Goal: Task Accomplishment & Management: Use online tool/utility

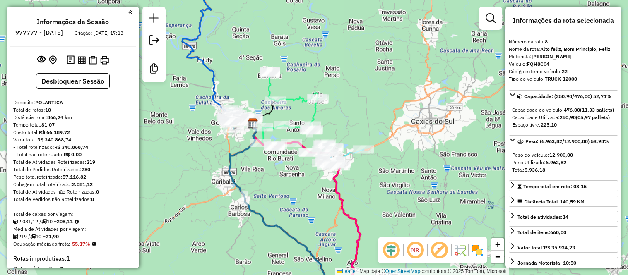
select select "*********"
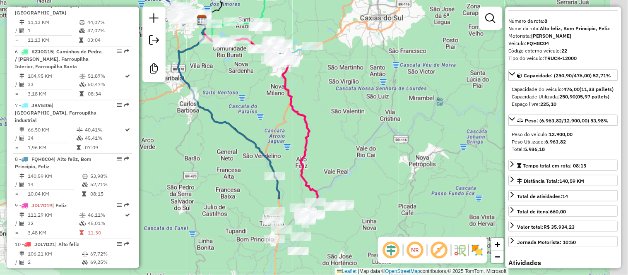
drag, startPoint x: 406, startPoint y: 182, endPoint x: 348, endPoint y: 76, distance: 121.0
click at [351, 68] on div "Janela de atendimento Grade de atendimento Capacidade Transportadoras Veículos …" at bounding box center [314, 137] width 628 height 275
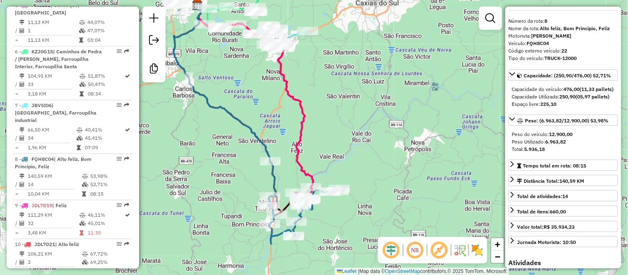
drag, startPoint x: 358, startPoint y: 156, endPoint x: 378, endPoint y: 85, distance: 74.3
click at [375, 89] on div "Janela de atendimento Grade de atendimento Capacidade Transportadoras Veículos …" at bounding box center [314, 137] width 628 height 275
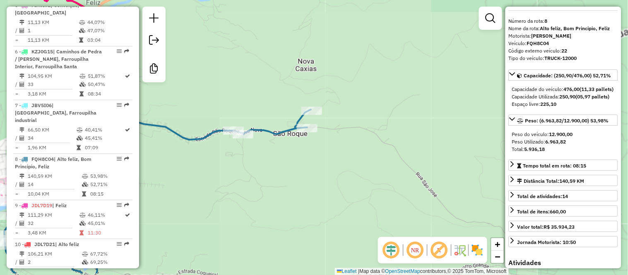
drag, startPoint x: 292, startPoint y: 117, endPoint x: 329, endPoint y: 80, distance: 52.1
click at [329, 80] on div "Janela de atendimento Grade de atendimento Capacidade Transportadoras Veículos …" at bounding box center [314, 137] width 628 height 275
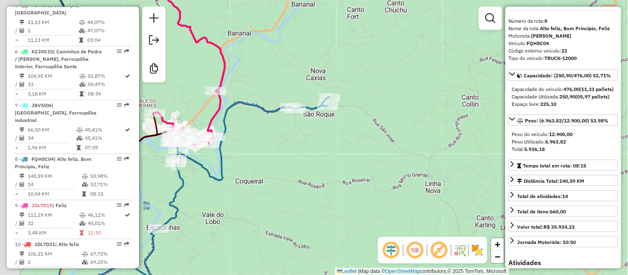
drag, startPoint x: 280, startPoint y: 79, endPoint x: 294, endPoint y: 73, distance: 15.2
click at [294, 73] on div "Janela de atendimento Grade de atendimento Capacidade Transportadoras Veículos …" at bounding box center [314, 137] width 628 height 275
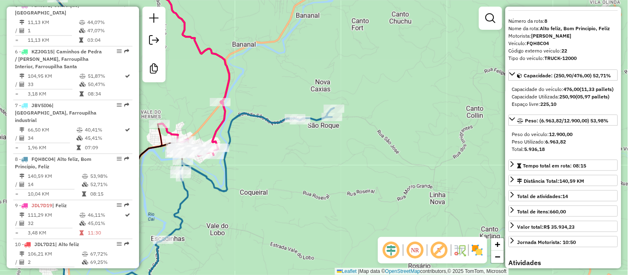
drag, startPoint x: 299, startPoint y: 60, endPoint x: 325, endPoint y: 72, distance: 28.9
click at [325, 72] on div "Janela de atendimento Grade de atendimento Capacidade Transportadoras Veículos …" at bounding box center [314, 137] width 628 height 275
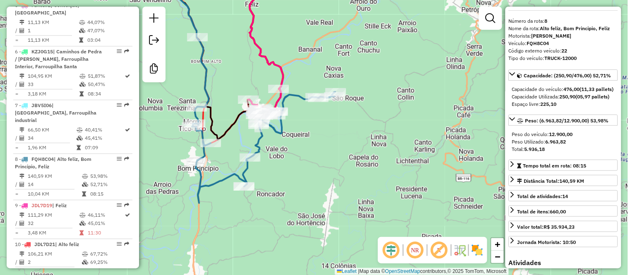
drag, startPoint x: 311, startPoint y: 48, endPoint x: 326, endPoint y: 87, distance: 42.3
click at [326, 87] on div "Janela de atendimento Grade de atendimento Capacidade Transportadoras Veículos …" at bounding box center [314, 137] width 628 height 275
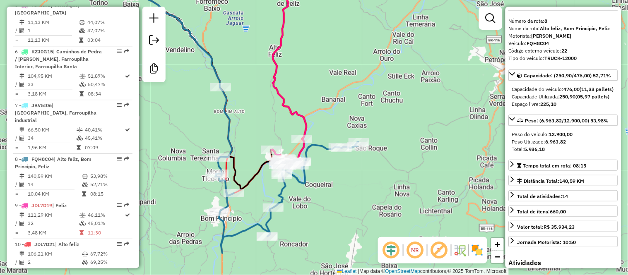
drag, startPoint x: 307, startPoint y: 69, endPoint x: 325, endPoint y: 82, distance: 22.6
click at [325, 82] on div "Janela de atendimento Grade de atendimento Capacidade Transportadoras Veículos …" at bounding box center [314, 137] width 628 height 275
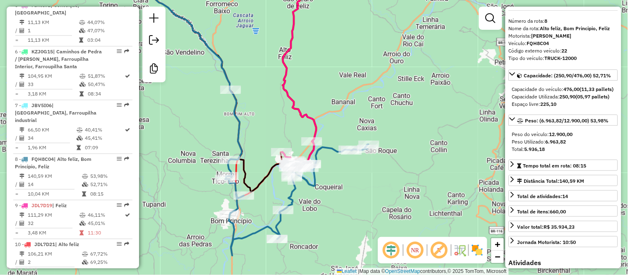
drag, startPoint x: 325, startPoint y: 82, endPoint x: 367, endPoint y: 76, distance: 41.8
click at [366, 76] on div "Janela de atendimento Grade de atendimento Capacidade Transportadoras Veículos …" at bounding box center [314, 137] width 628 height 275
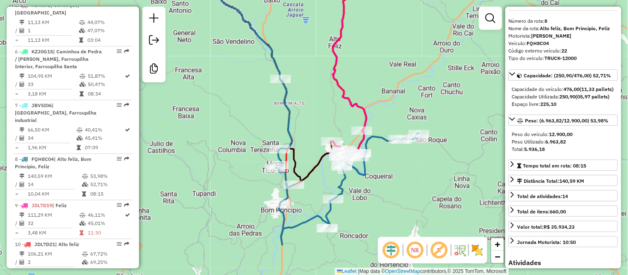
drag, startPoint x: 303, startPoint y: 113, endPoint x: 307, endPoint y: 92, distance: 21.1
click at [307, 94] on div "Janela de atendimento Grade de atendimento Capacidade Transportadoras Veículos …" at bounding box center [314, 137] width 628 height 275
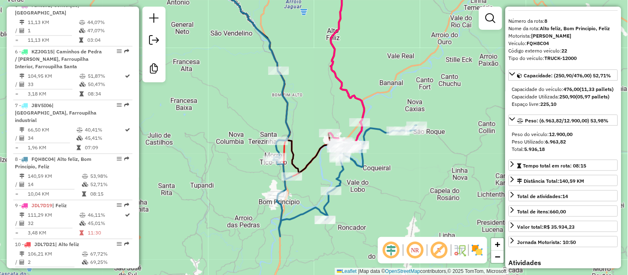
drag, startPoint x: 323, startPoint y: 96, endPoint x: 304, endPoint y: 123, distance: 32.3
click at [305, 131] on div "Janela de atendimento Grade de atendimento Capacidade Transportadoras Veículos …" at bounding box center [314, 137] width 628 height 275
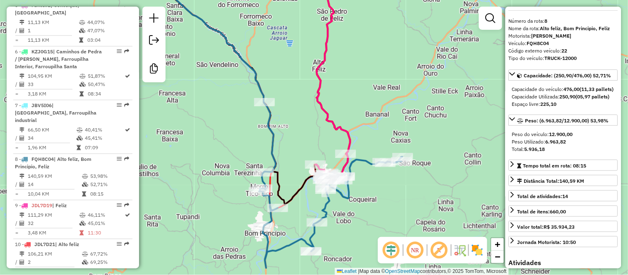
drag, startPoint x: 301, startPoint y: 63, endPoint x: 304, endPoint y: 94, distance: 30.8
click at [304, 94] on div "Janela de atendimento Grade de atendimento Capacidade Transportadoras Veículos …" at bounding box center [314, 137] width 628 height 275
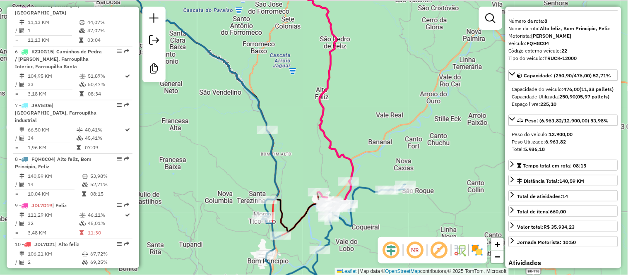
drag, startPoint x: 298, startPoint y: 65, endPoint x: 303, endPoint y: 85, distance: 21.2
click at [303, 85] on div "Janela de atendimento Grade de atendimento Capacidade Transportadoras Veículos …" at bounding box center [314, 137] width 628 height 275
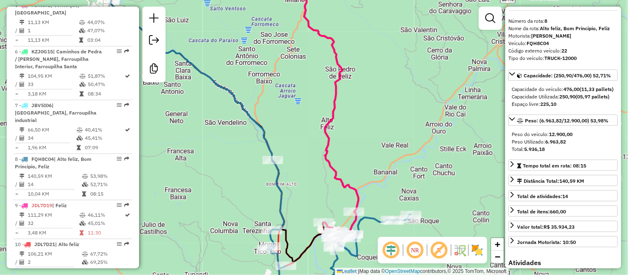
drag, startPoint x: 299, startPoint y: 68, endPoint x: 300, endPoint y: 77, distance: 9.1
click at [300, 77] on div "Janela de atendimento Grade de atendimento Capacidade Transportadoras Veículos …" at bounding box center [314, 137] width 628 height 275
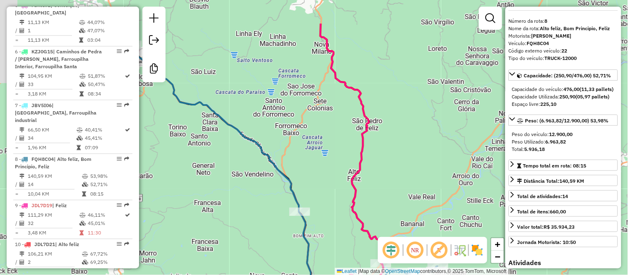
drag, startPoint x: 253, startPoint y: 61, endPoint x: 280, endPoint y: 112, distance: 58.0
click at [280, 112] on div "Janela de atendimento Grade de atendimento Capacidade Transportadoras Veículos …" at bounding box center [314, 137] width 628 height 275
drag, startPoint x: 257, startPoint y: 69, endPoint x: 279, endPoint y: 108, distance: 44.7
click at [279, 109] on div "Janela de atendimento Grade de atendimento Capacidade Transportadoras Veículos …" at bounding box center [314, 137] width 628 height 275
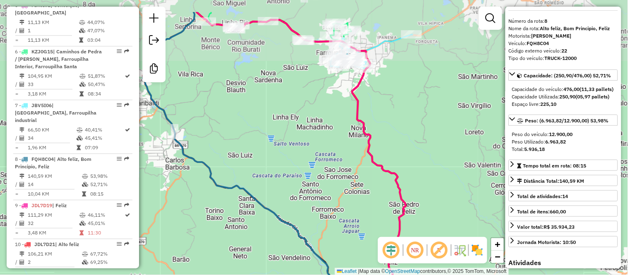
drag, startPoint x: 266, startPoint y: 51, endPoint x: 279, endPoint y: 109, distance: 59.3
click at [279, 109] on div "Janela de atendimento Grade de atendimento Capacidade Transportadoras Veículos …" at bounding box center [314, 137] width 628 height 275
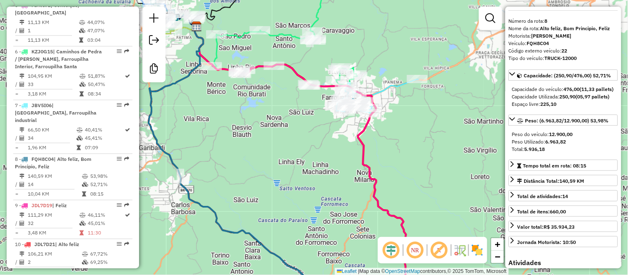
drag, startPoint x: 262, startPoint y: 90, endPoint x: 263, endPoint y: 126, distance: 35.6
click at [263, 126] on div "Janela de atendimento Grade de atendimento Capacidade Transportadoras Veículos …" at bounding box center [314, 137] width 628 height 275
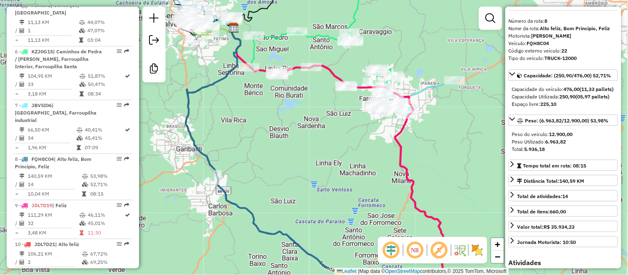
drag, startPoint x: 215, startPoint y: 173, endPoint x: 253, endPoint y: 135, distance: 53.3
click at [253, 135] on div "Janela de atendimento Grade de atendimento Capacidade Transportadoras Veículos …" at bounding box center [314, 137] width 628 height 275
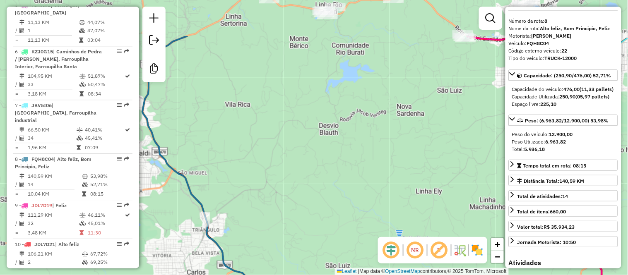
drag, startPoint x: 313, startPoint y: 106, endPoint x: 281, endPoint y: 172, distance: 73.1
click at [281, 172] on div "Janela de atendimento Grade de atendimento Capacidade Transportadoras Veículos …" at bounding box center [314, 137] width 628 height 275
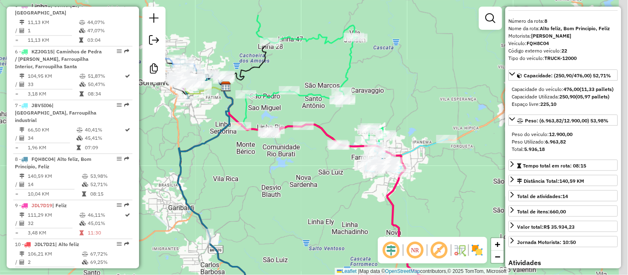
drag, startPoint x: 296, startPoint y: 138, endPoint x: 248, endPoint y: 219, distance: 93.9
click at [248, 219] on div "Janela de atendimento Grade de atendimento Capacidade Transportadoras Veículos …" at bounding box center [314, 137] width 628 height 275
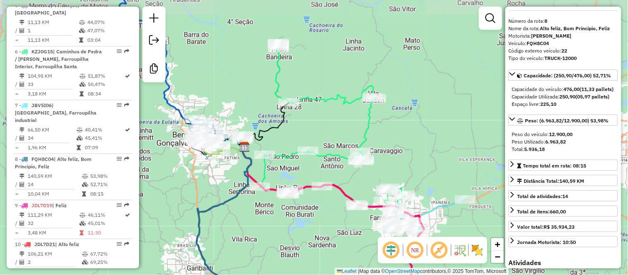
drag, startPoint x: 296, startPoint y: 88, endPoint x: 341, endPoint y: 84, distance: 45.2
click at [341, 84] on div "Janela de atendimento Grade de atendimento Capacidade Transportadoras Veículos …" at bounding box center [314, 137] width 628 height 275
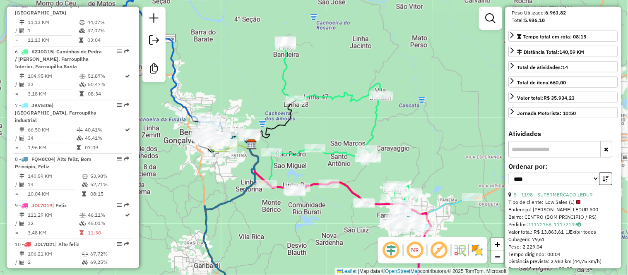
scroll to position [204, 0]
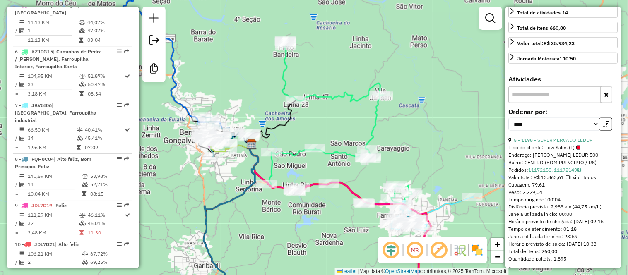
click at [534, 103] on input "text" at bounding box center [555, 95] width 92 height 17
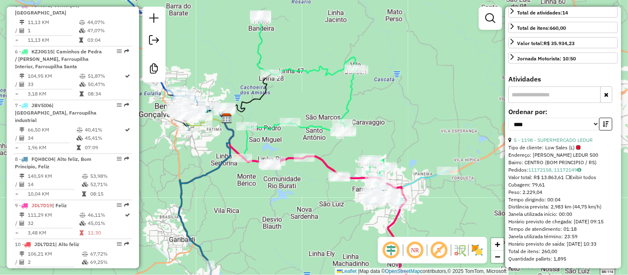
drag, startPoint x: 426, startPoint y: 139, endPoint x: 337, endPoint y: 17, distance: 150.5
click at [337, 17] on div "Janela de atendimento Grade de atendimento Capacidade Transportadoras Veículos …" at bounding box center [314, 137] width 628 height 275
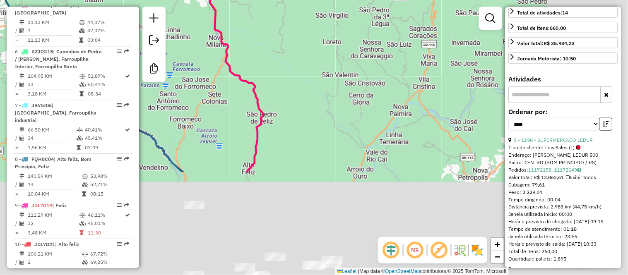
drag, startPoint x: 460, startPoint y: 199, endPoint x: 334, endPoint y: 49, distance: 196.2
click at [339, 59] on div "Janela de atendimento Grade de atendimento Capacidade Transportadoras Veículos …" at bounding box center [314, 137] width 628 height 275
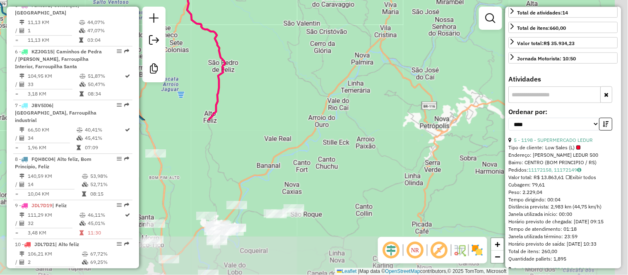
drag, startPoint x: 331, startPoint y: 122, endPoint x: 370, endPoint y: 52, distance: 79.9
click at [370, 52] on div "Janela de atendimento Grade de atendimento Capacidade Transportadoras Veículos …" at bounding box center [314, 137] width 628 height 275
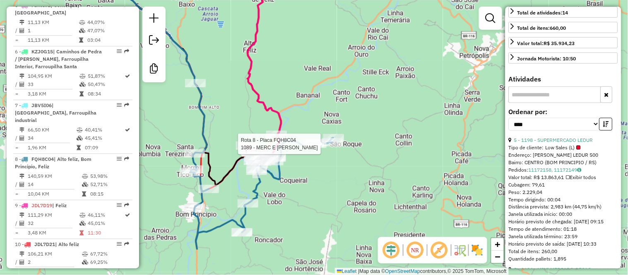
click at [320, 148] on div at bounding box center [316, 144] width 21 height 8
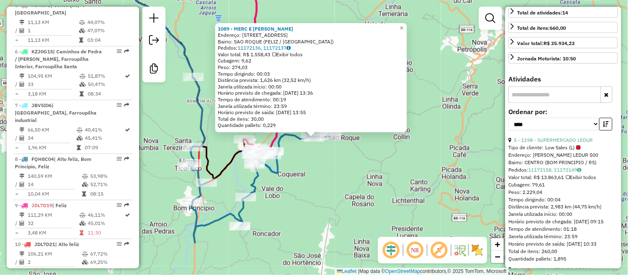
click at [546, 103] on input "text" at bounding box center [555, 95] width 92 height 17
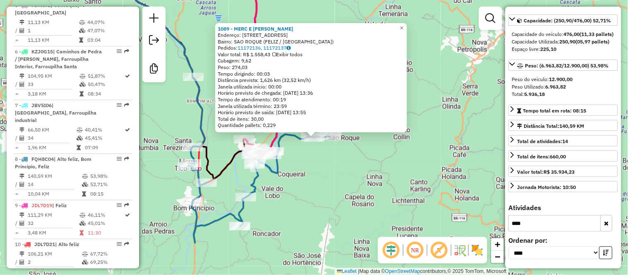
scroll to position [89, 0]
type input "****"
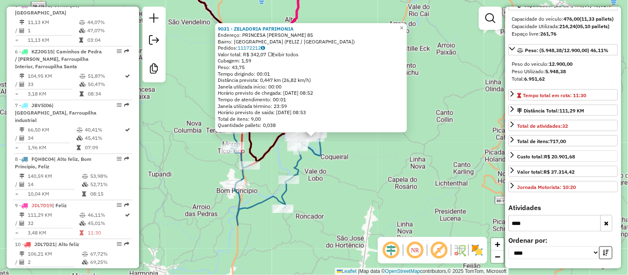
scroll to position [105, 0]
click at [404, 24] on span "×" at bounding box center [402, 27] width 4 height 7
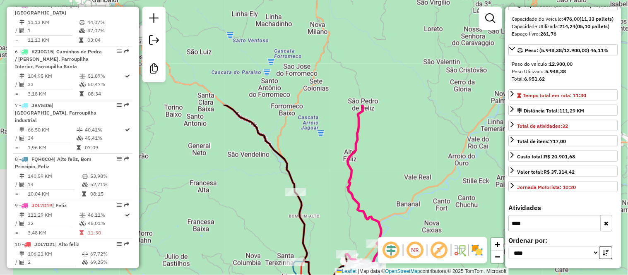
drag, startPoint x: 257, startPoint y: 3, endPoint x: 336, endPoint y: 203, distance: 214.8
click at [336, 203] on div "Janela de atendimento Grade de atendimento Capacidade Transportadoras Veículos …" at bounding box center [314, 137] width 628 height 275
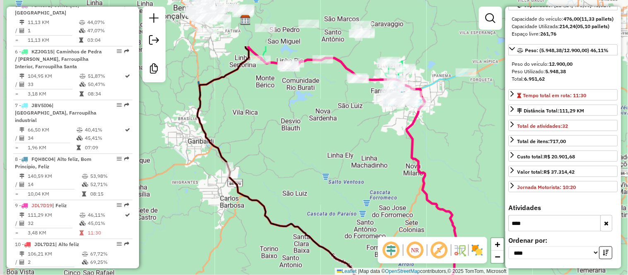
drag, startPoint x: 266, startPoint y: 91, endPoint x: 346, endPoint y: 161, distance: 106.8
click at [346, 161] on div "Janela de atendimento Grade de atendimento Capacidade Transportadoras Veículos …" at bounding box center [314, 137] width 628 height 275
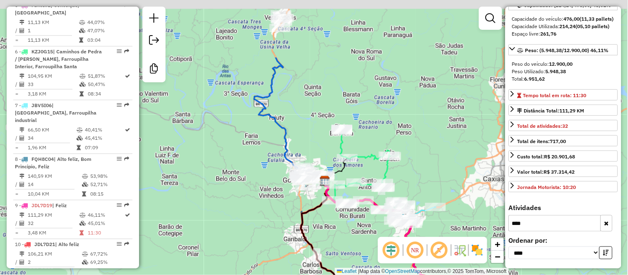
drag, startPoint x: 287, startPoint y: 18, endPoint x: 341, endPoint y: 209, distance: 198.0
click at [341, 209] on div "Janela de atendimento Grade de atendimento Capacidade Transportadoras Veículos …" at bounding box center [314, 137] width 628 height 275
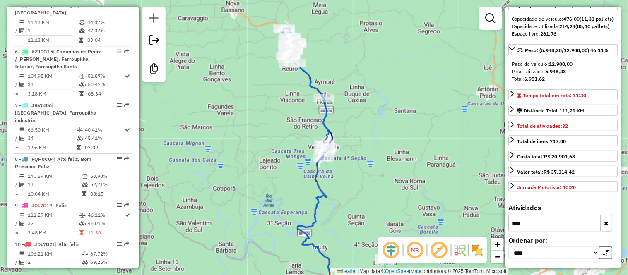
drag, startPoint x: 346, startPoint y: 60, endPoint x: 356, endPoint y: 81, distance: 22.6
click at [356, 81] on div "Janela de atendimento Grade de atendimento Capacidade Transportadoras Veículos …" at bounding box center [314, 137] width 628 height 275
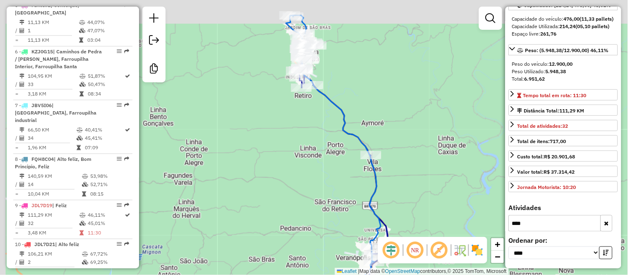
drag, startPoint x: 300, startPoint y: 45, endPoint x: 350, endPoint y: 84, distance: 63.4
click at [350, 84] on div "Janela de atendimento Grade de atendimento Capacidade Transportadoras Veículos …" at bounding box center [314, 137] width 628 height 275
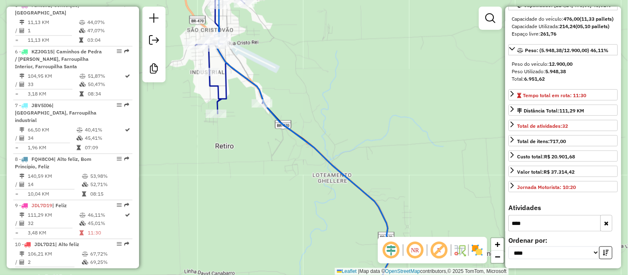
drag, startPoint x: 314, startPoint y: 81, endPoint x: 336, endPoint y: 81, distance: 21.9
click at [336, 81] on div "Janela de atendimento Grade de atendimento Capacidade Transportadoras Veículos …" at bounding box center [314, 137] width 628 height 275
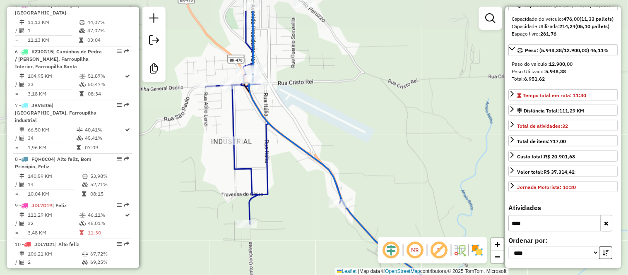
drag, startPoint x: 284, startPoint y: 31, endPoint x: 296, endPoint y: 72, distance: 42.5
click at [296, 72] on div "Janela de atendimento Grade de atendimento Capacidade Transportadoras Veículos …" at bounding box center [314, 137] width 628 height 275
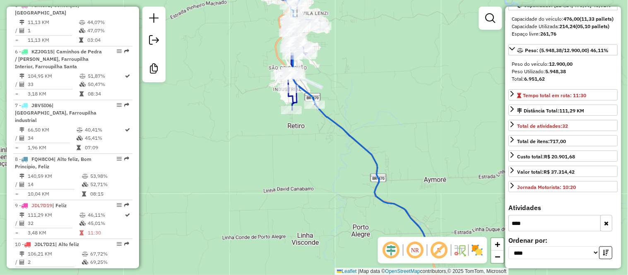
drag, startPoint x: 413, startPoint y: 139, endPoint x: 365, endPoint y: 47, distance: 103.1
click at [365, 47] on div "Janela de atendimento Grade de atendimento Capacidade Transportadoras Veículos …" at bounding box center [314, 137] width 628 height 275
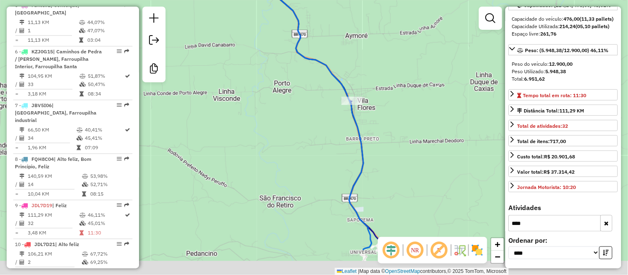
drag, startPoint x: 415, startPoint y: 156, endPoint x: 344, endPoint y: 49, distance: 128.7
click at [346, 52] on div "Janela de atendimento Grade de atendimento Capacidade Transportadoras Veículos …" at bounding box center [314, 137] width 628 height 275
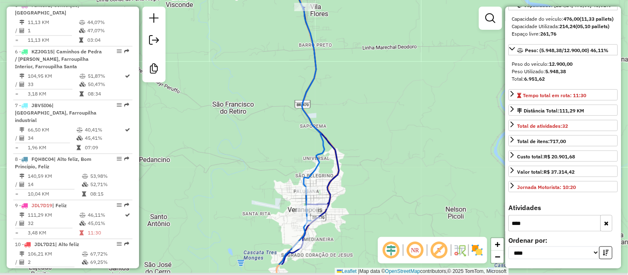
drag, startPoint x: 355, startPoint y: 156, endPoint x: 346, endPoint y: 91, distance: 65.3
click at [346, 91] on div "Janela de atendimento Grade de atendimento Capacidade Transportadoras Veículos …" at bounding box center [314, 137] width 628 height 275
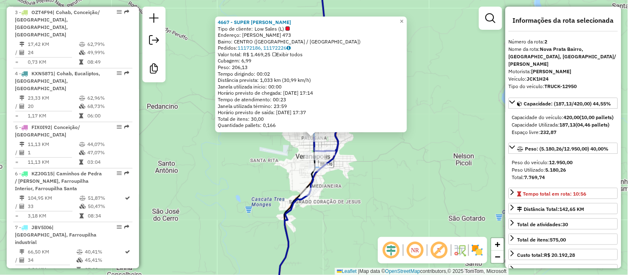
scroll to position [390, 0]
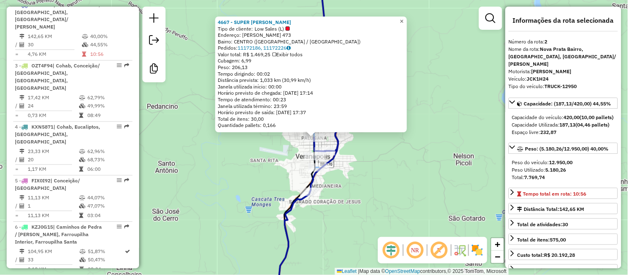
click at [407, 20] on link "×" at bounding box center [402, 22] width 10 height 10
